Goal: Information Seeking & Learning: Learn about a topic

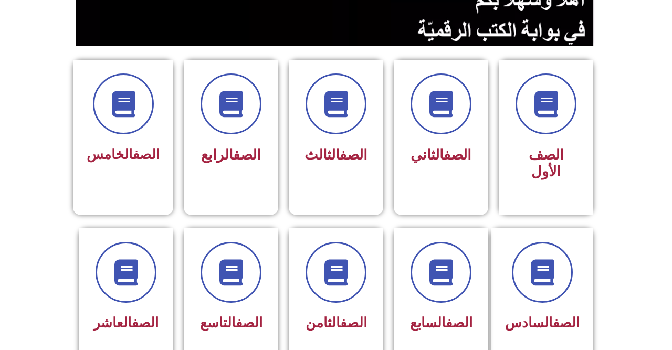
click at [218, 315] on span "الصف التاسع" at bounding box center [231, 323] width 62 height 16
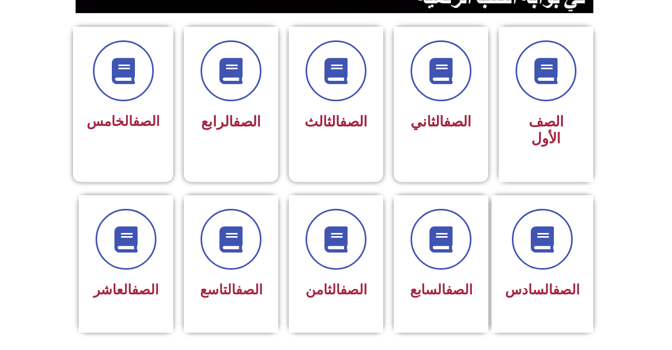
scroll to position [284, 0]
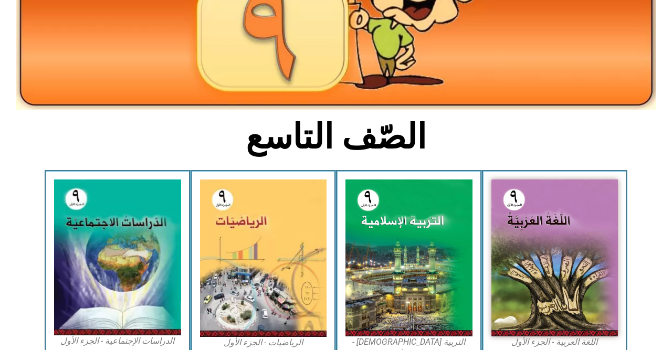
scroll to position [159, 0]
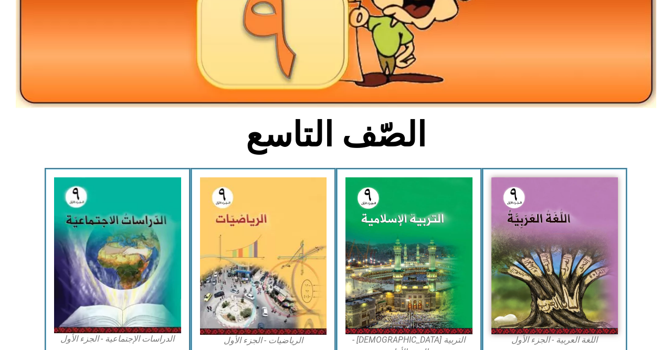
click at [557, 266] on img at bounding box center [555, 256] width 127 height 157
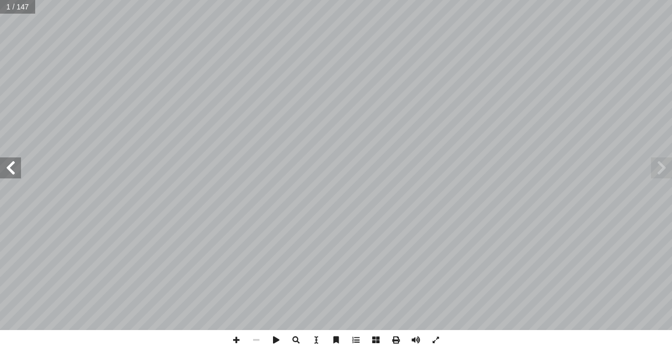
click at [17, 165] on span at bounding box center [10, 168] width 21 height 21
click at [14, 163] on span at bounding box center [10, 168] width 21 height 21
click at [11, 162] on span at bounding box center [10, 168] width 21 height 21
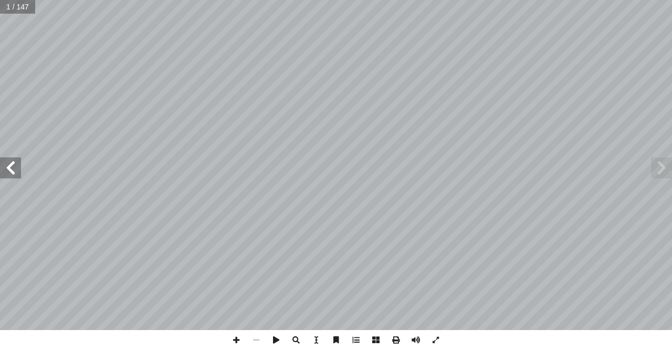
click at [20, 169] on span at bounding box center [10, 168] width 21 height 21
click at [19, 171] on span at bounding box center [10, 168] width 21 height 21
click at [15, 160] on span at bounding box center [10, 168] width 21 height 21
click at [13, 161] on span at bounding box center [10, 168] width 21 height 21
click at [16, 170] on span at bounding box center [10, 168] width 21 height 21
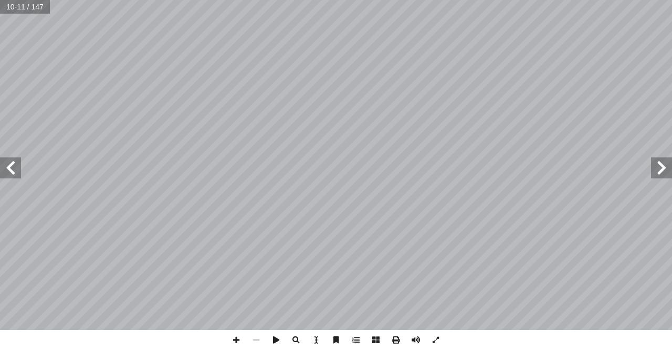
click at [0, 160] on span at bounding box center [10, 168] width 21 height 21
click at [18, 169] on span at bounding box center [10, 168] width 21 height 21
click at [3, 167] on span at bounding box center [10, 168] width 21 height 21
click at [18, 170] on span at bounding box center [10, 168] width 21 height 21
click at [654, 170] on span at bounding box center [661, 168] width 21 height 21
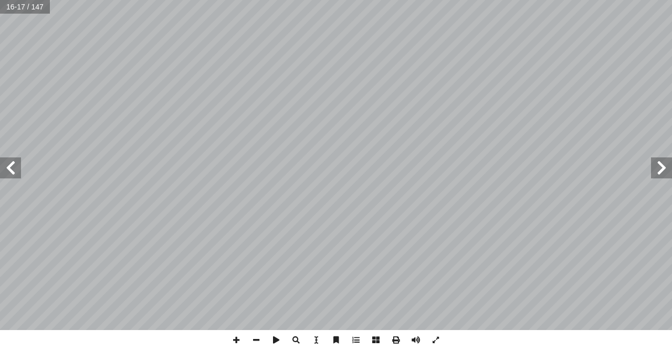
click at [9, 168] on span at bounding box center [10, 168] width 21 height 21
